Goal: Complete application form: Complete application form

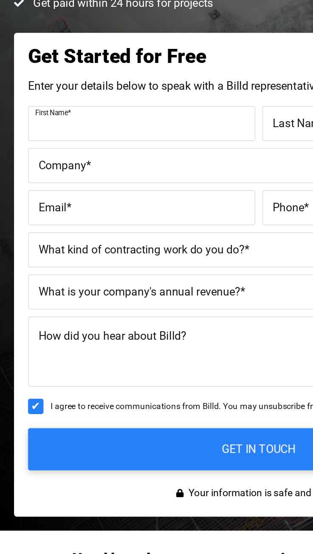
type input "[PERSON_NAME]"
type input "[EMAIL_ADDRESS][DOMAIN_NAME]"
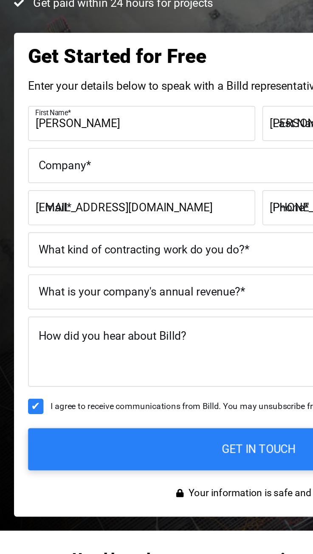
type input "[PHONE_NUMBER]"
click at [110, 239] on label "Company *" at bounding box center [156, 238] width 267 height 11
click at [110, 239] on input "Company *" at bounding box center [156, 238] width 279 height 21
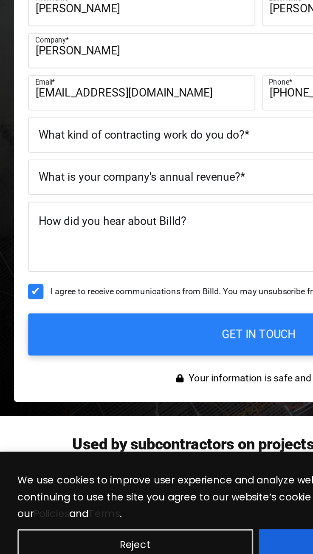
type input "[PERSON_NAME]"
click at [130, 290] on select "Commercial Commercial and Residential Residential Not a Contractor" at bounding box center [156, 289] width 279 height 21
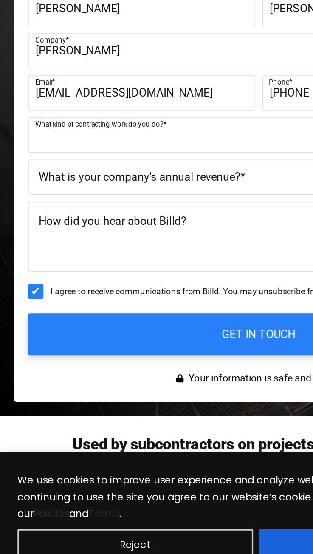
select select "Residential"
click at [17, 279] on select "Commercial Commercial and Residential Residential Not a Contractor" at bounding box center [156, 289] width 279 height 21
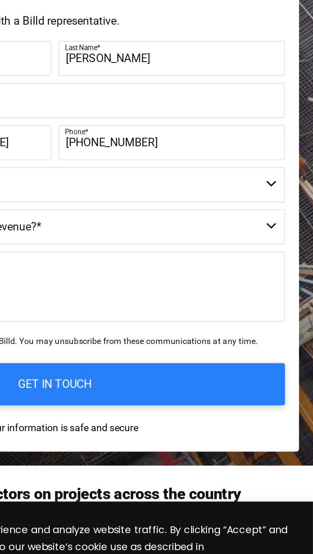
click at [228, 319] on select "$40M + $25M - $40M $8M - $25M $4M - $8M $2M - $4M $1M - $2M Less than $1M" at bounding box center [156, 314] width 279 height 21
select select "Less than $1M"
click at [17, 304] on select "$40M + $25M - $40M $8M - $25M $4M - $8M $2M - $4M $1M - $2M Less than $1M" at bounding box center [156, 314] width 279 height 21
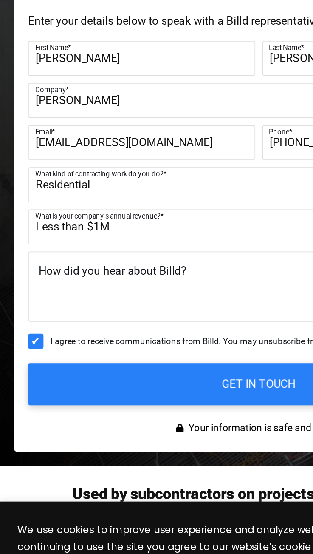
click at [141, 347] on textarea "How did you hear about Billd?" at bounding box center [156, 351] width 279 height 43
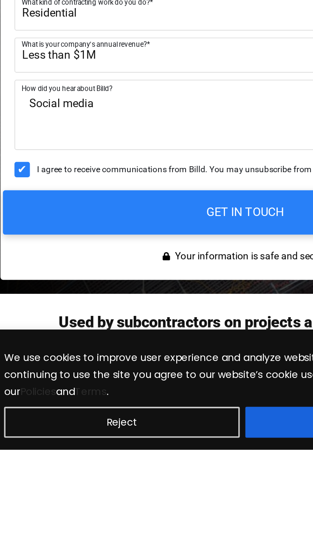
type textarea "Social media"
click at [115, 416] on input "GET IN TOUCH" at bounding box center [156, 410] width 293 height 27
